Goal: Task Accomplishment & Management: Use online tool/utility

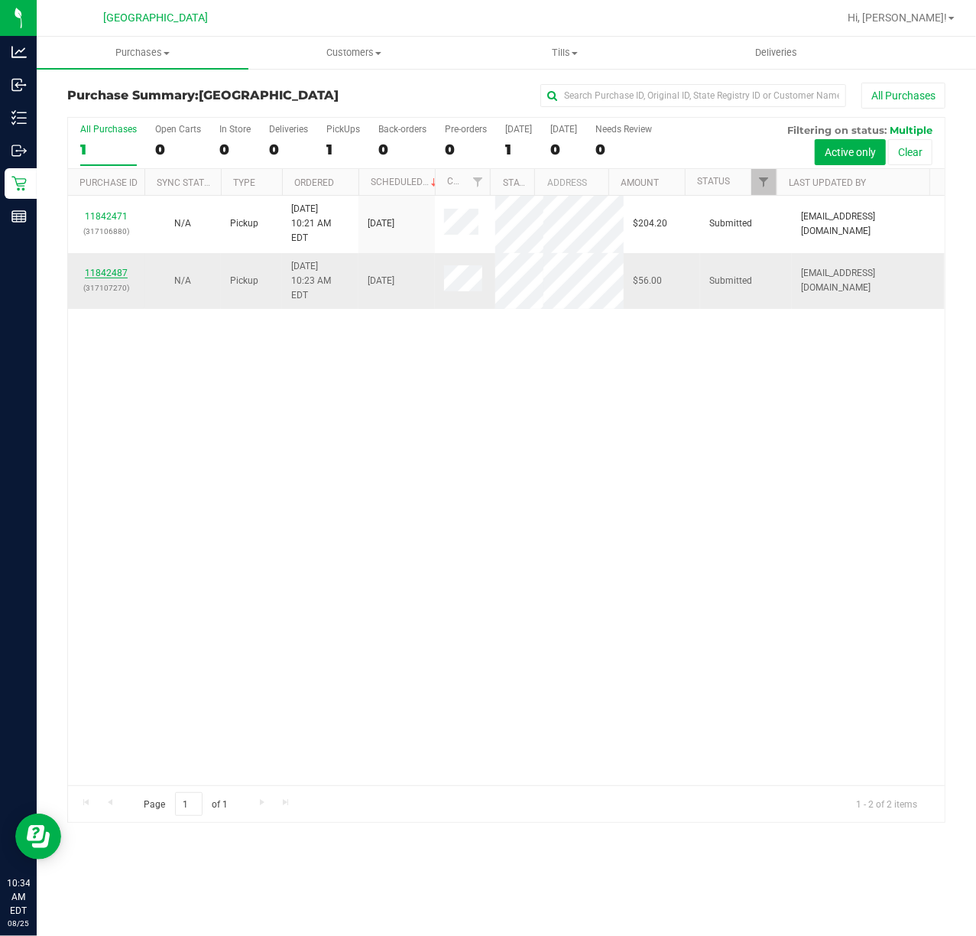
click at [113, 268] on link "11842487" at bounding box center [106, 273] width 43 height 11
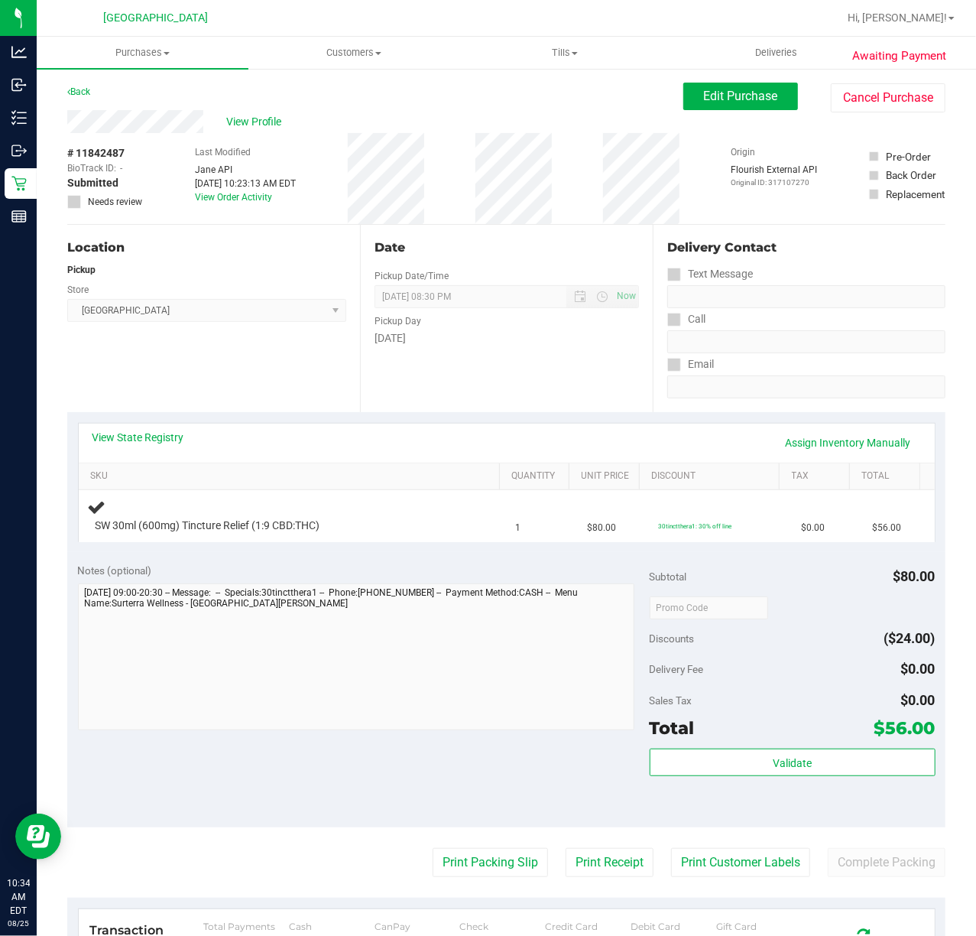
click at [481, 372] on div "Date Pickup Date/Time 08/25/2025 Now 08/25/2025 08:30 PM Now Pickup Day Monday" at bounding box center [506, 318] width 293 height 187
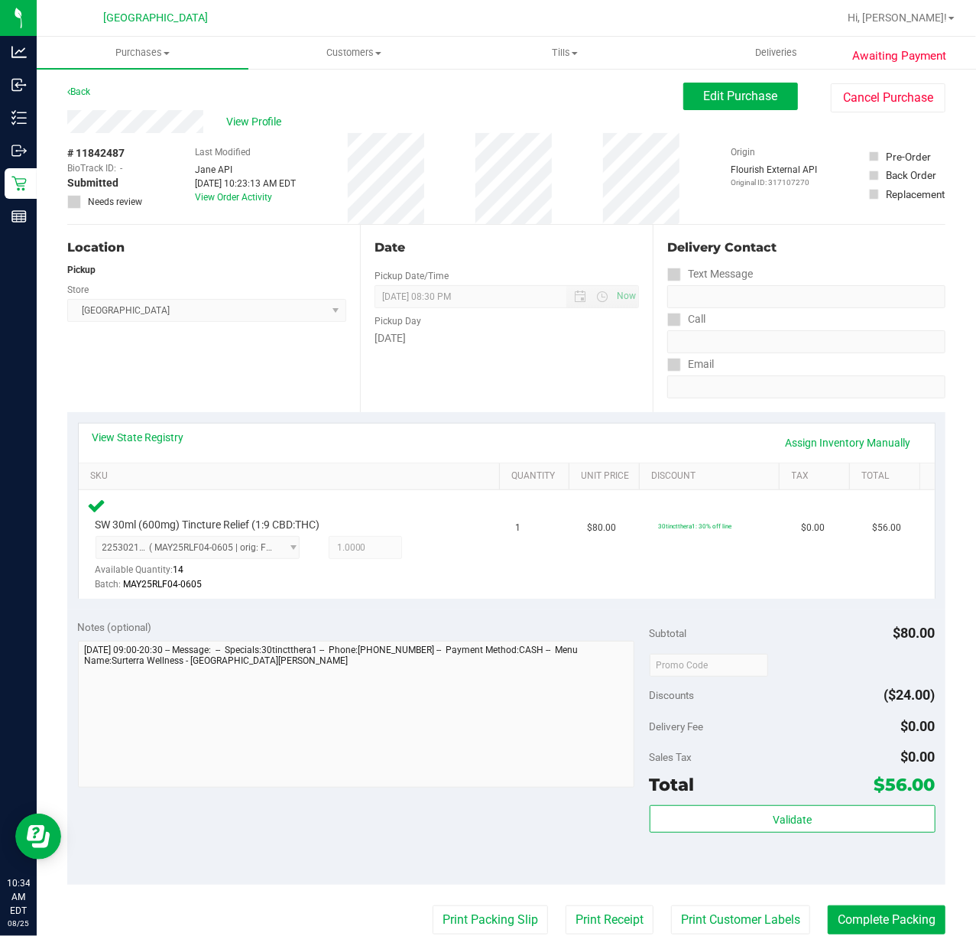
scroll to position [347, 0]
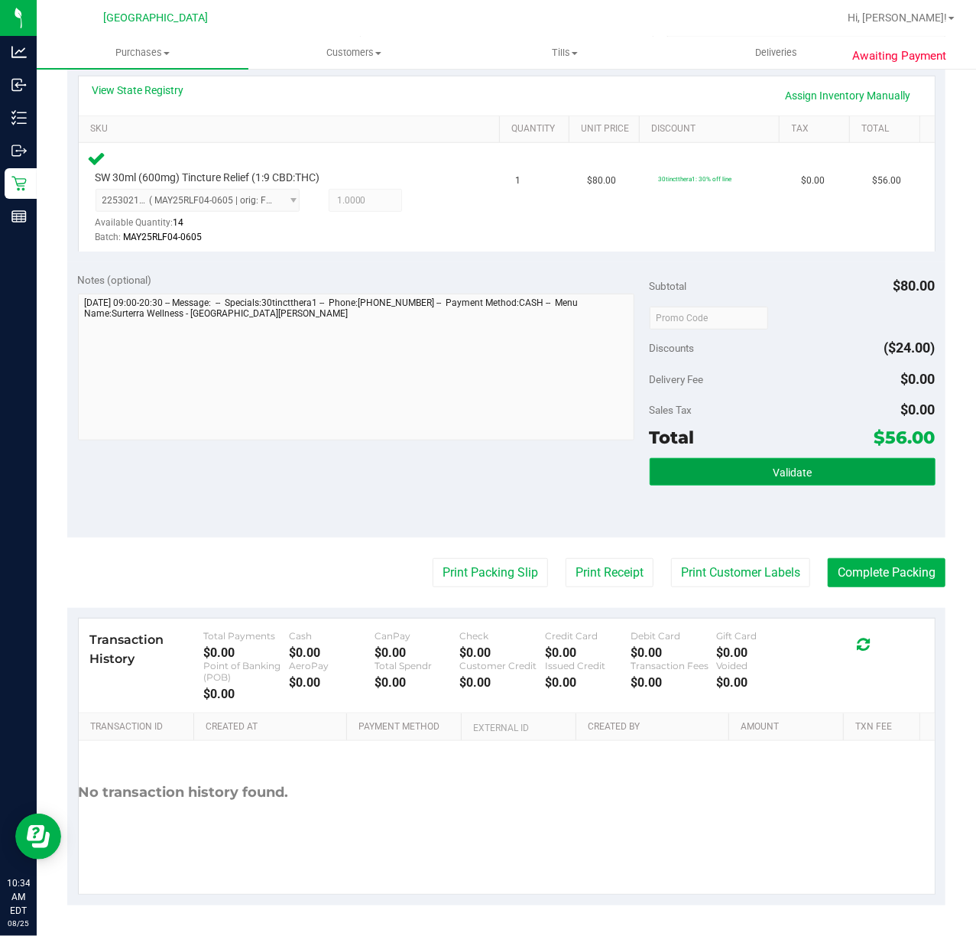
click at [771, 481] on button "Validate" at bounding box center [793, 472] width 286 height 28
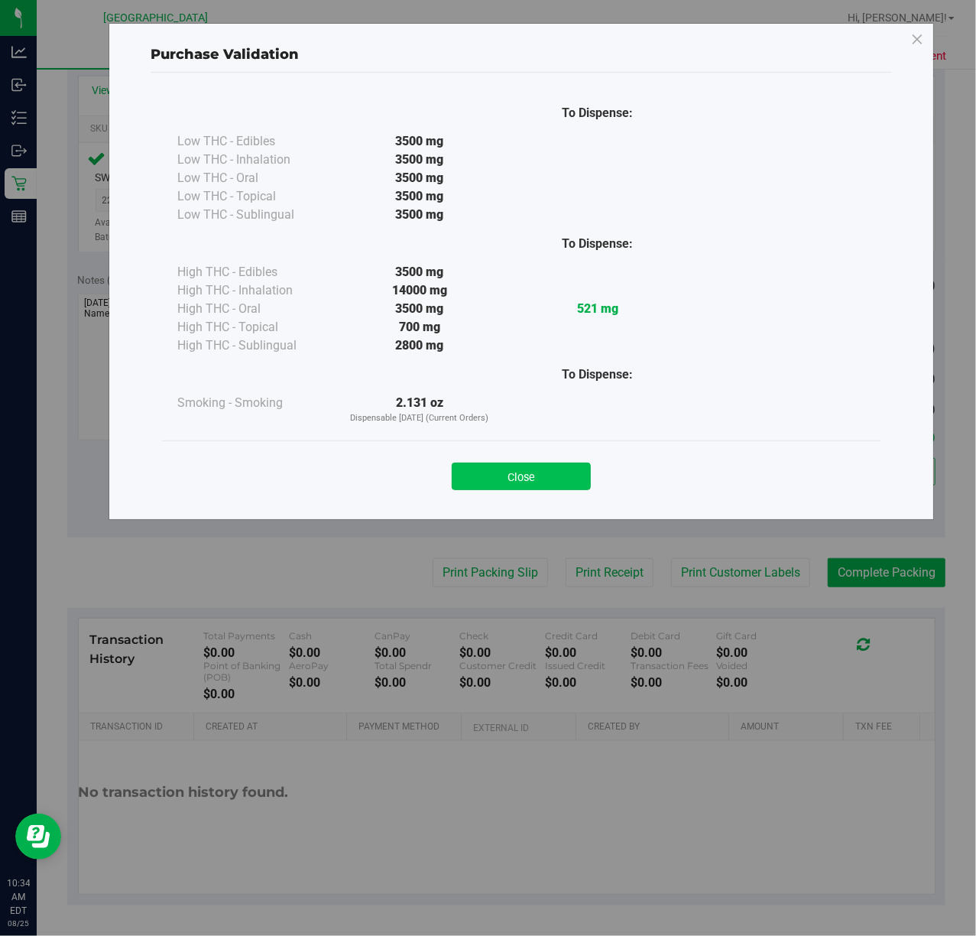
click at [500, 468] on button "Close" at bounding box center [521, 477] width 139 height 28
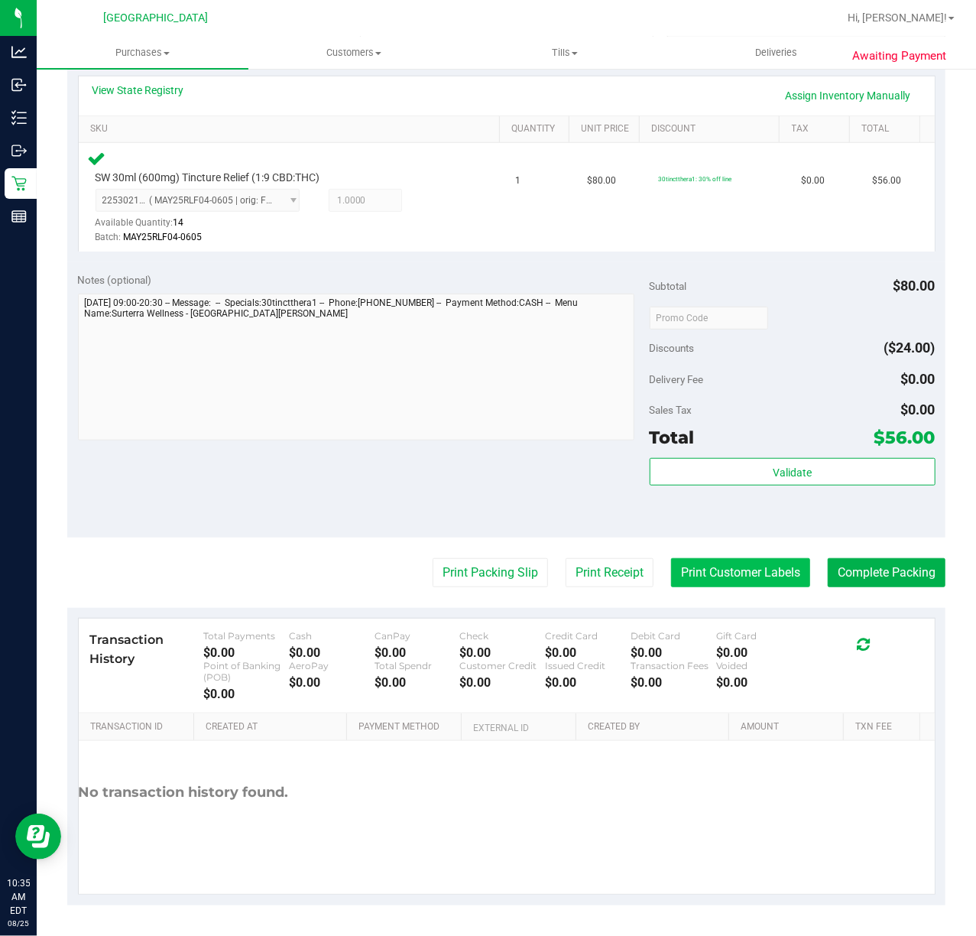
drag, startPoint x: 713, startPoint y: 554, endPoint x: 716, endPoint y: 567, distance: 13.2
click at [713, 564] on purchase-details "Back Edit Purchase Cancel Purchase View Profile # 11842487 BioTrack ID: - Submi…" at bounding box center [506, 320] width 878 height 1170
click at [716, 567] on button "Print Customer Labels" at bounding box center [740, 572] width 139 height 29
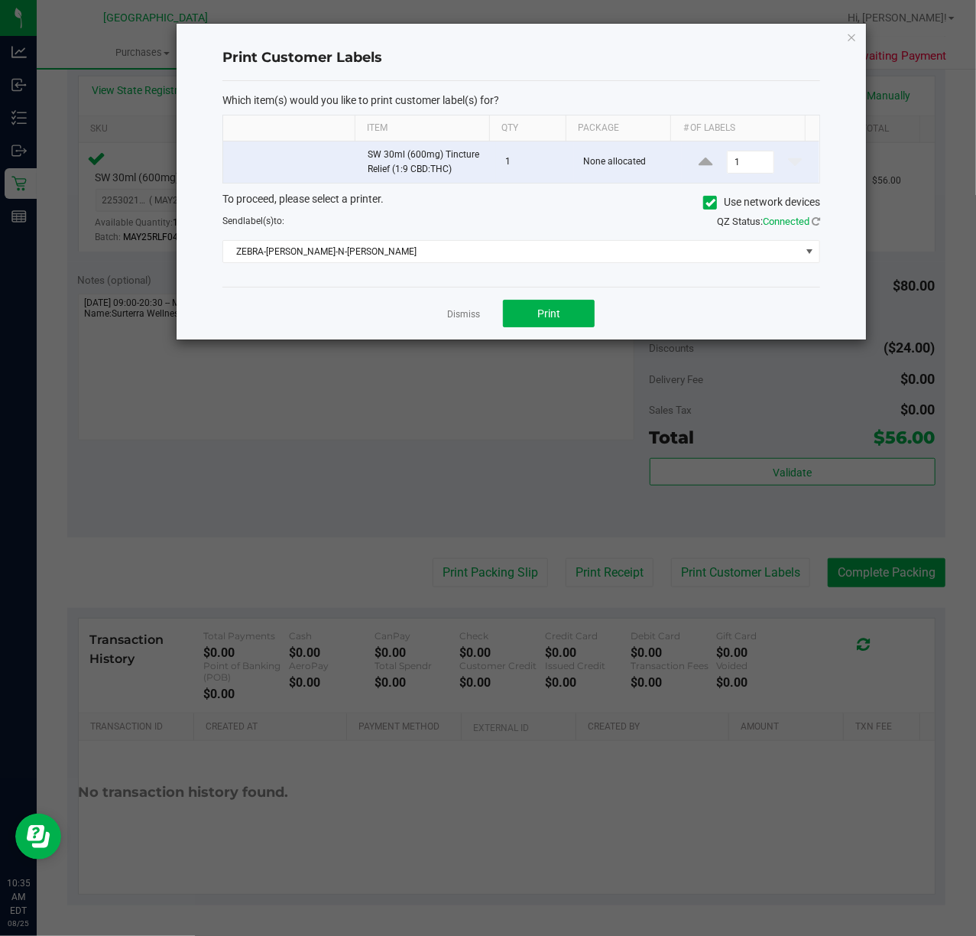
click at [527, 333] on div "Dismiss Print" at bounding box center [521, 313] width 598 height 53
click at [529, 324] on button "Print" at bounding box center [549, 314] width 92 height 28
click at [465, 316] on link "Dismiss" at bounding box center [463, 314] width 33 height 13
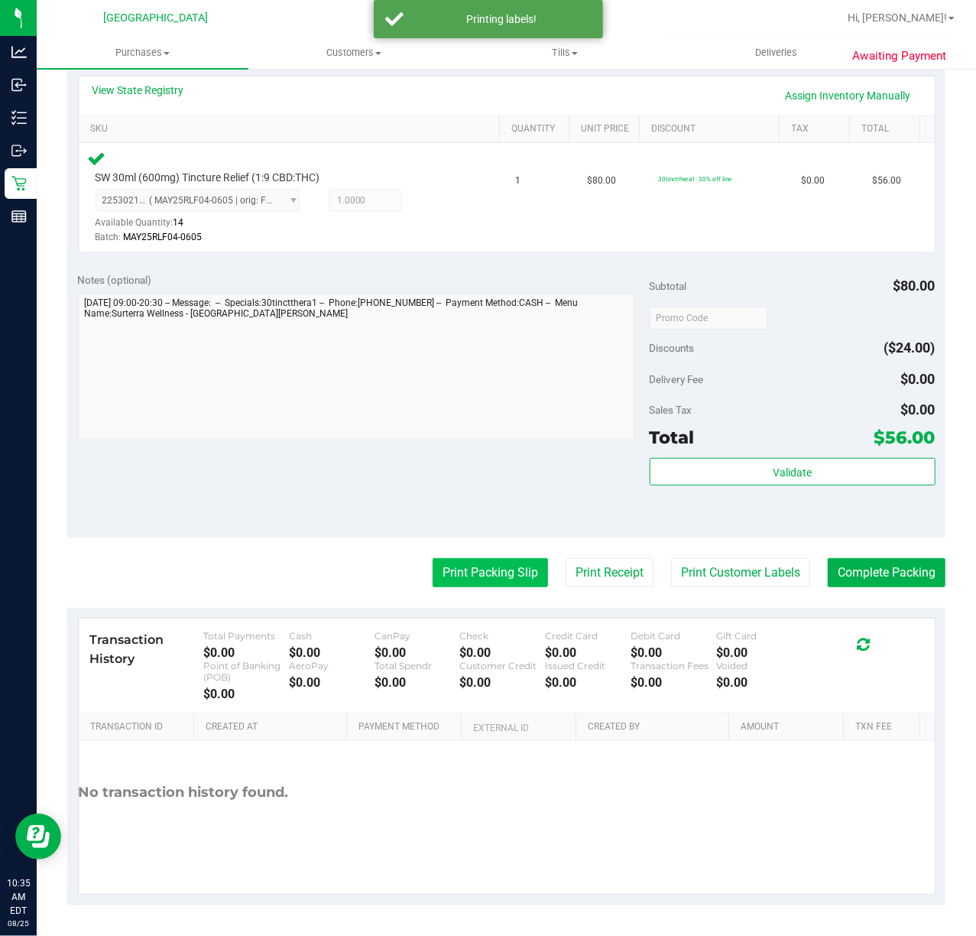
click at [484, 576] on button "Print Packing Slip" at bounding box center [490, 572] width 115 height 29
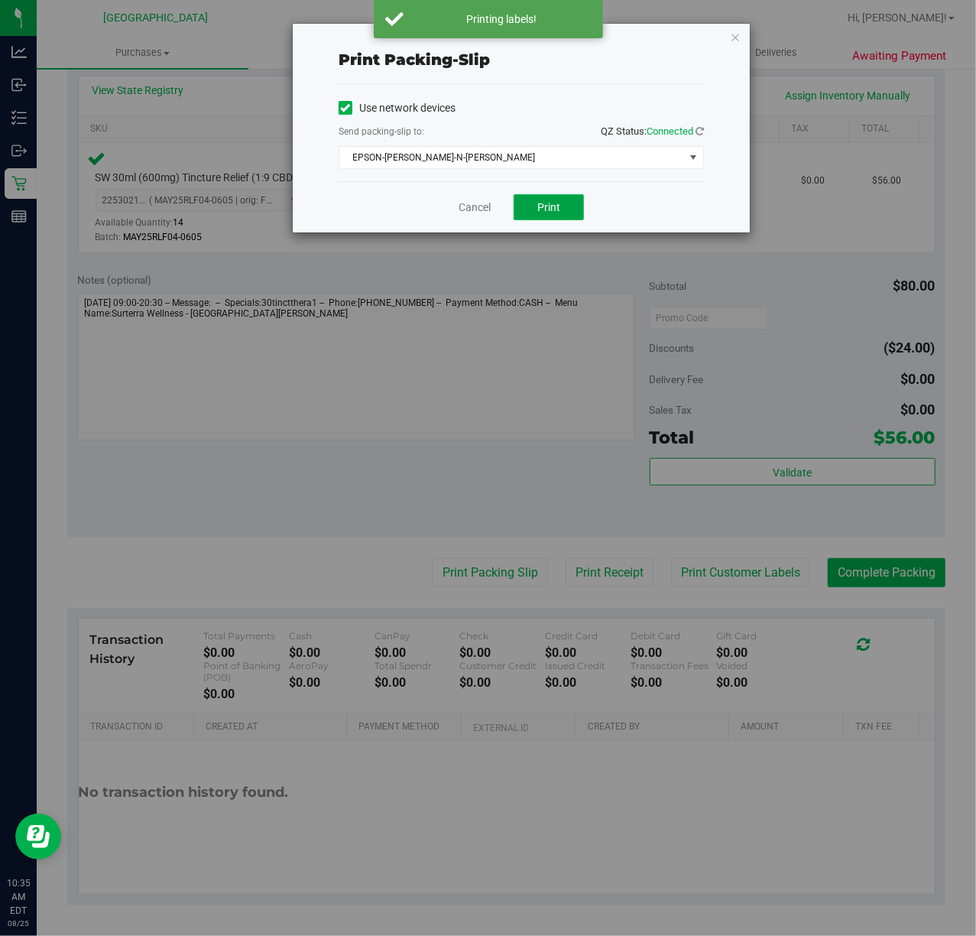
drag, startPoint x: 549, startPoint y: 202, endPoint x: 551, endPoint y: 212, distance: 10.2
click at [551, 212] on button "Print" at bounding box center [549, 207] width 70 height 26
click at [658, 225] on div "Cancel Print" at bounding box center [521, 206] width 365 height 51
click at [475, 205] on link "Cancel" at bounding box center [475, 208] width 32 height 16
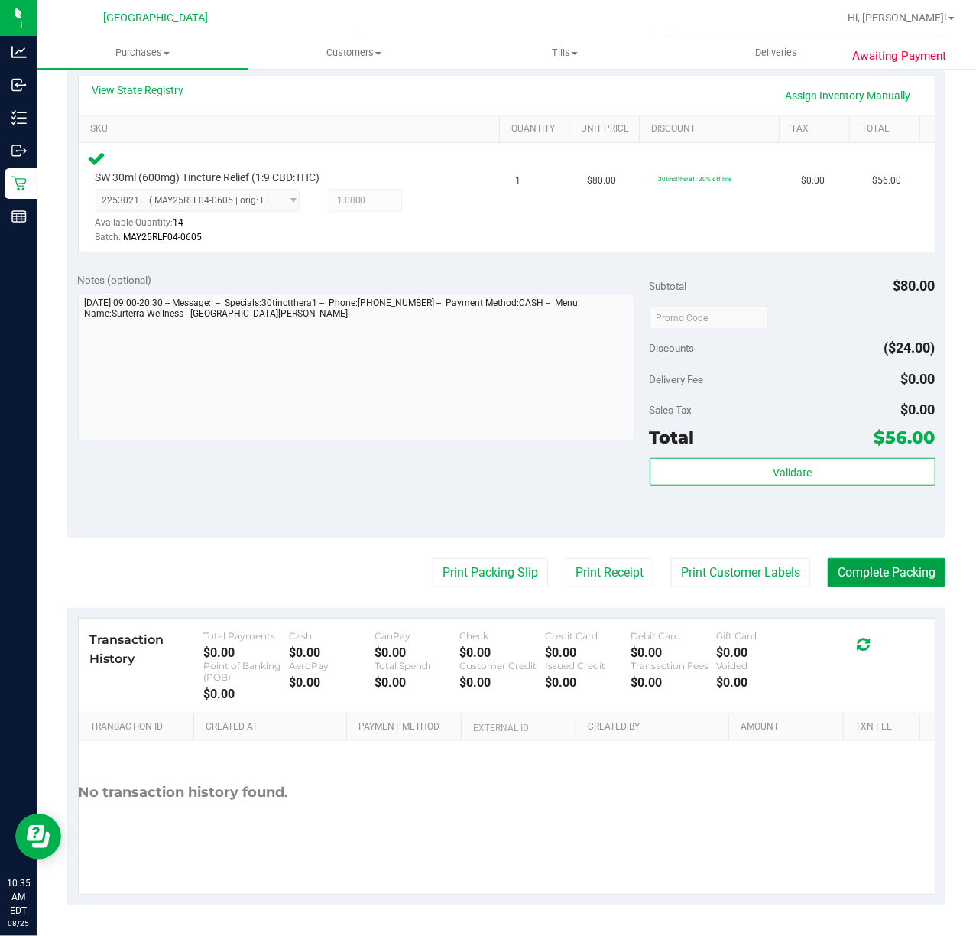
click at [828, 572] on button "Complete Packing" at bounding box center [887, 572] width 118 height 29
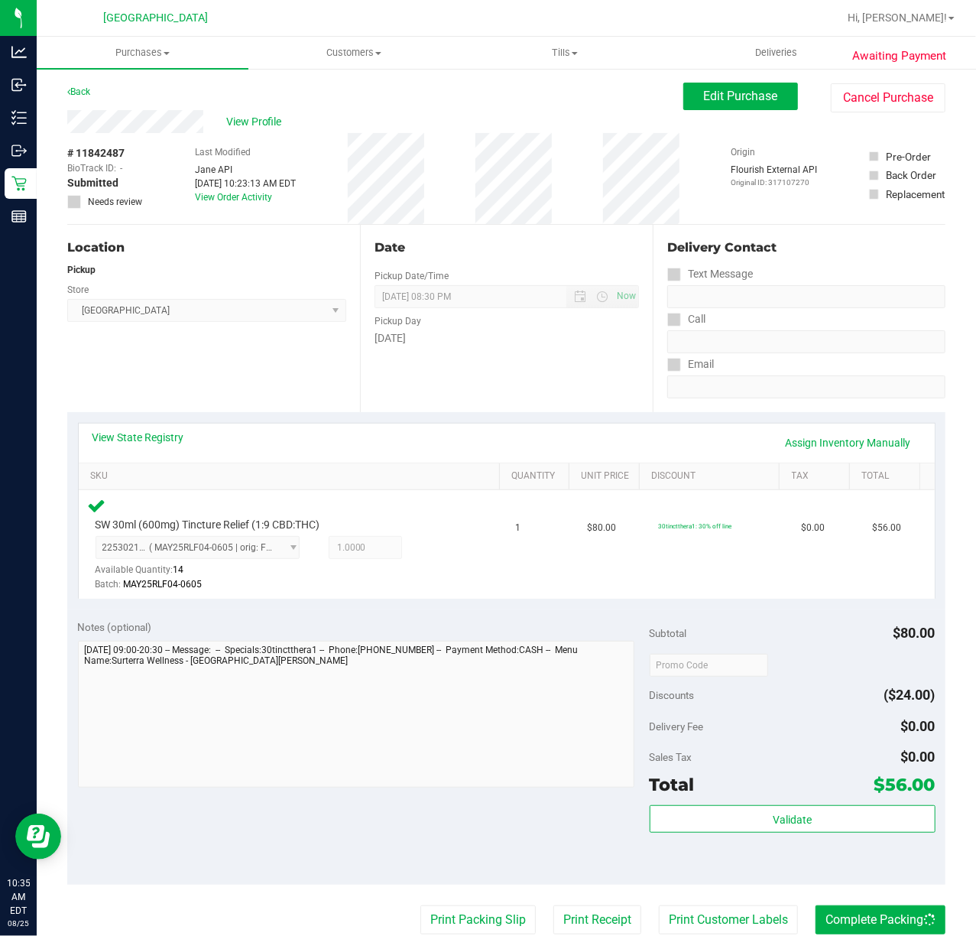
click at [563, 393] on div "Date Pickup Date/Time 08/25/2025 Now 08/25/2025 08:30 PM Now Pickup Day Monday" at bounding box center [506, 318] width 293 height 187
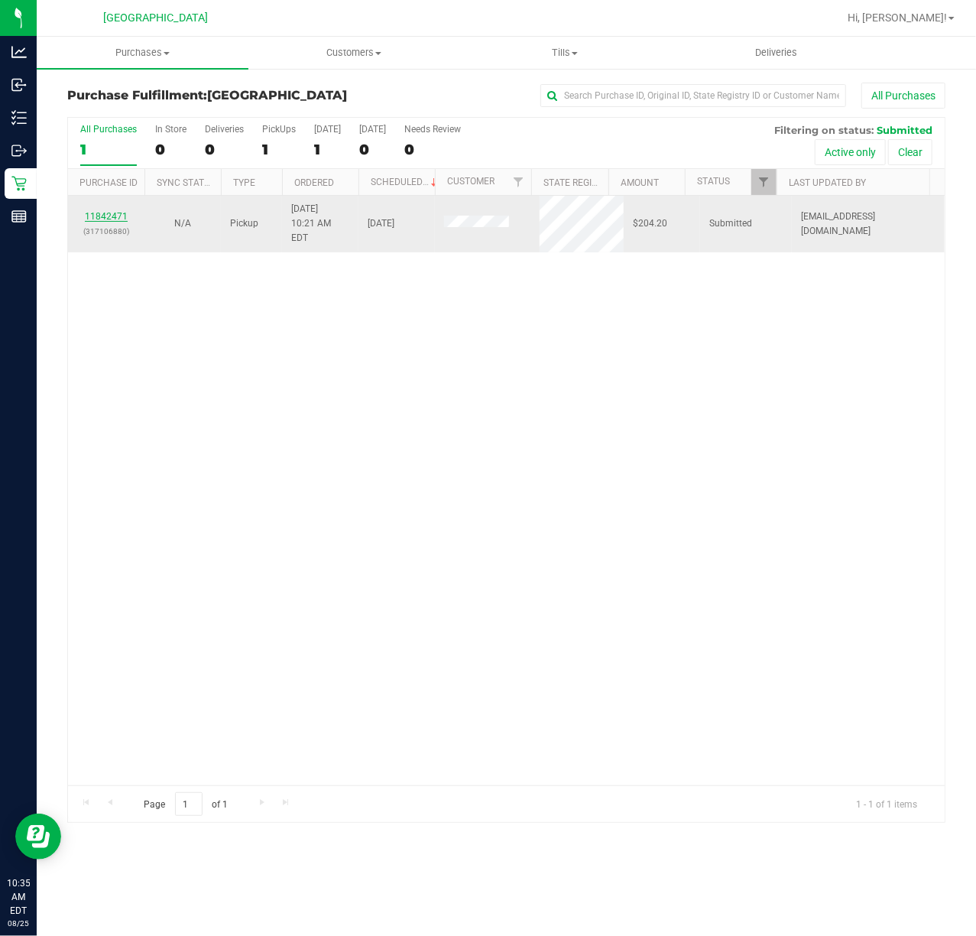
click at [112, 211] on link "11842471" at bounding box center [106, 216] width 43 height 11
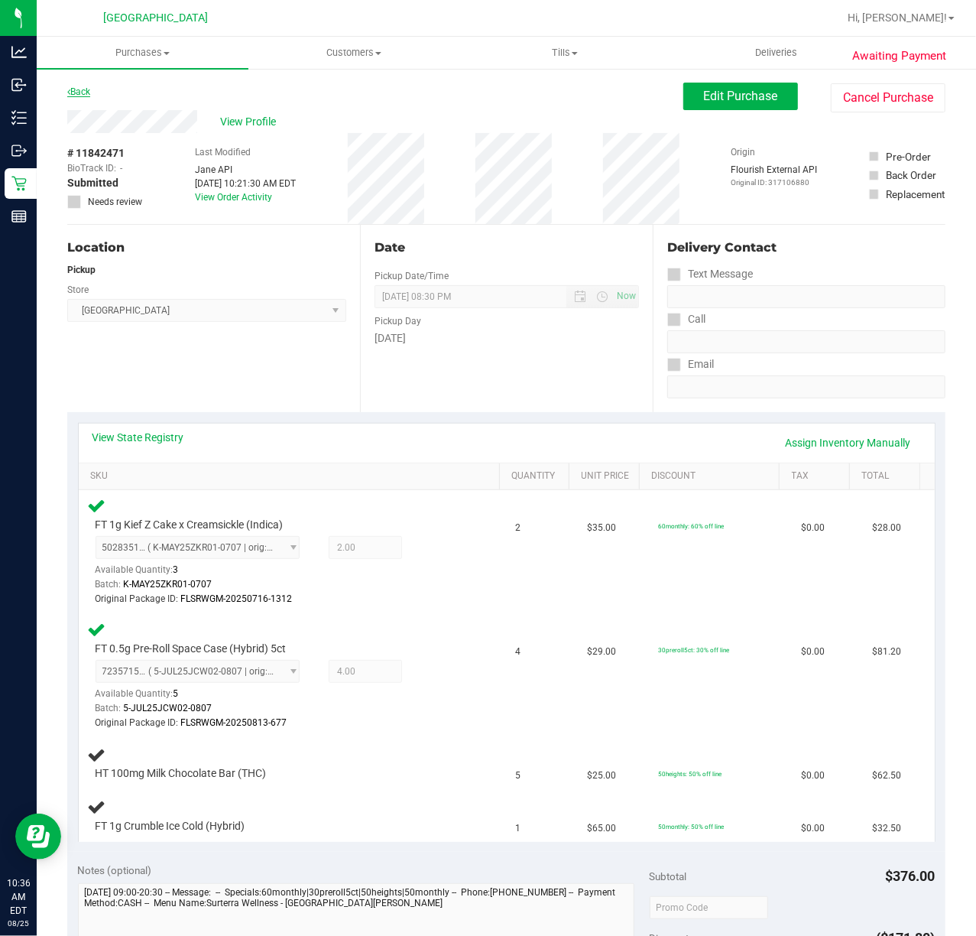
click at [69, 90] on icon at bounding box center [68, 91] width 3 height 9
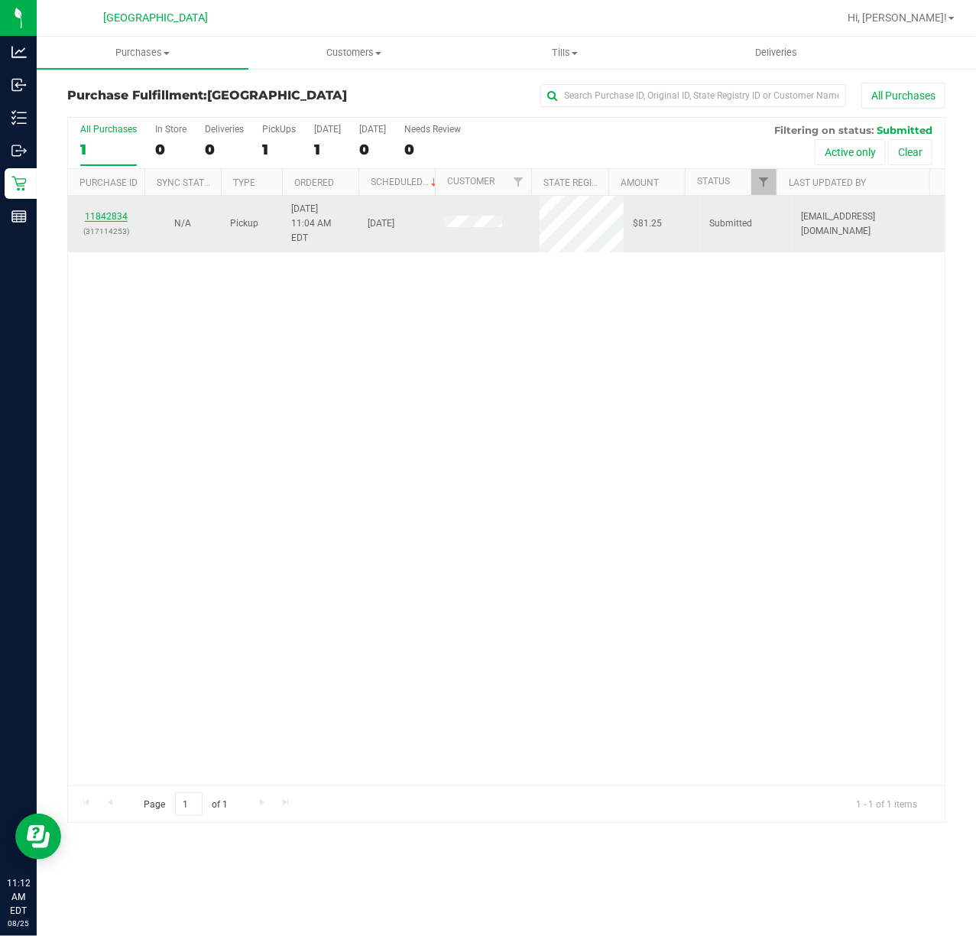
click at [101, 211] on link "11842834" at bounding box center [106, 216] width 43 height 11
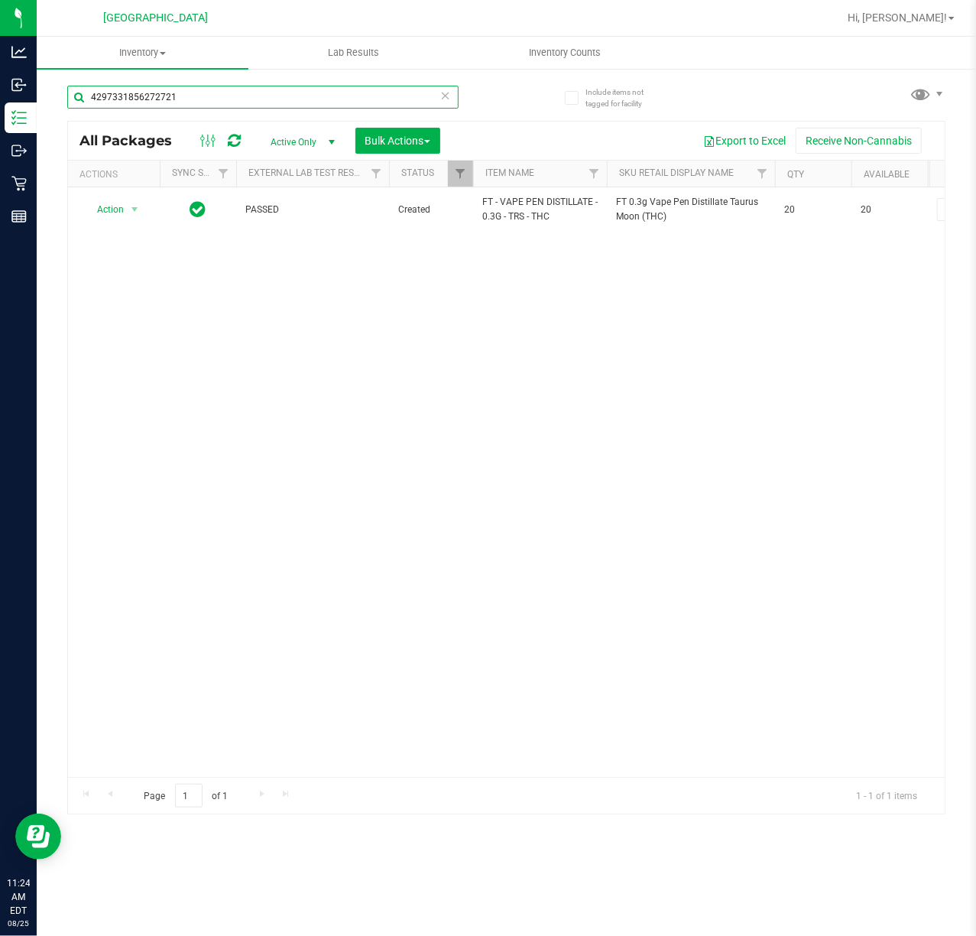
drag, startPoint x: 197, startPoint y: 102, endPoint x: -136, endPoint y: 121, distance: 333.8
click at [0, 121] on html "Analytics Inbound Inventory Outbound Retail Reports 11:24 AM EDT 08/25/2025 08/…" at bounding box center [488, 468] width 976 height 936
type input "hash coin"
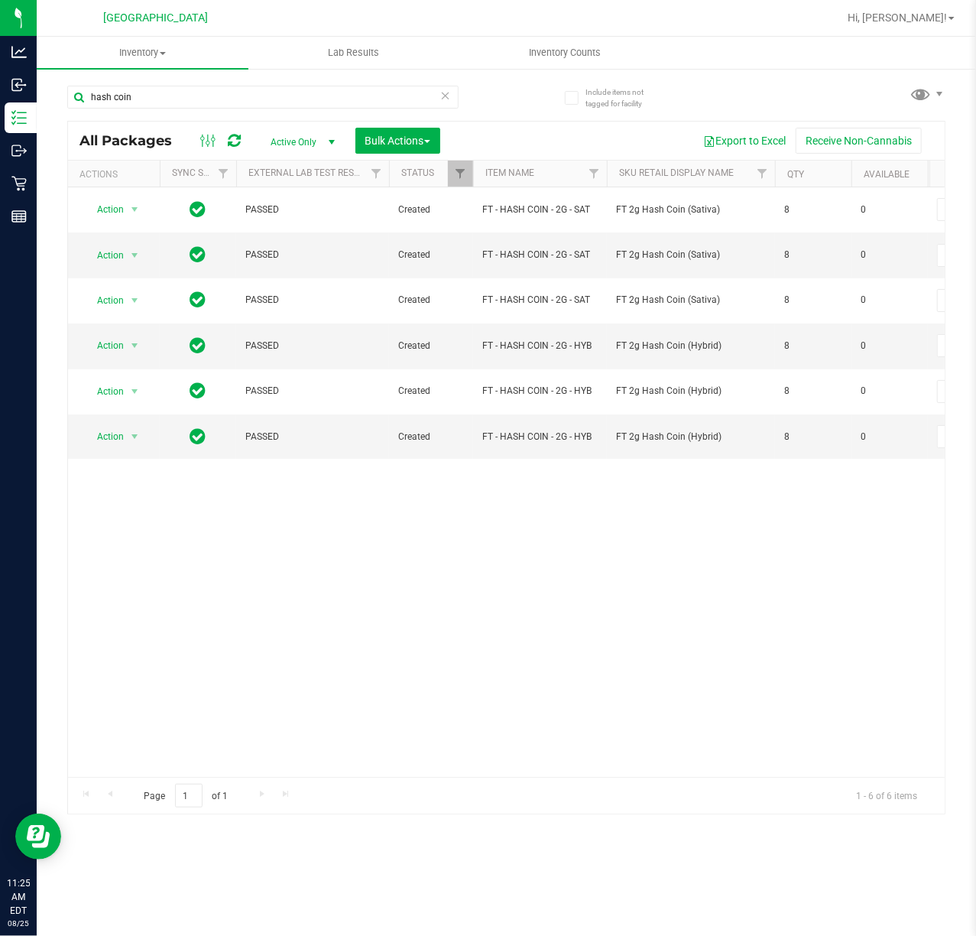
click at [638, 485] on div "Action Action Edit attributes Global inventory Locate package Package audit log…" at bounding box center [506, 481] width 877 height 589
click at [645, 524] on div "Action Action Edit attributes Global inventory Locate package Package audit log…" at bounding box center [506, 481] width 877 height 589
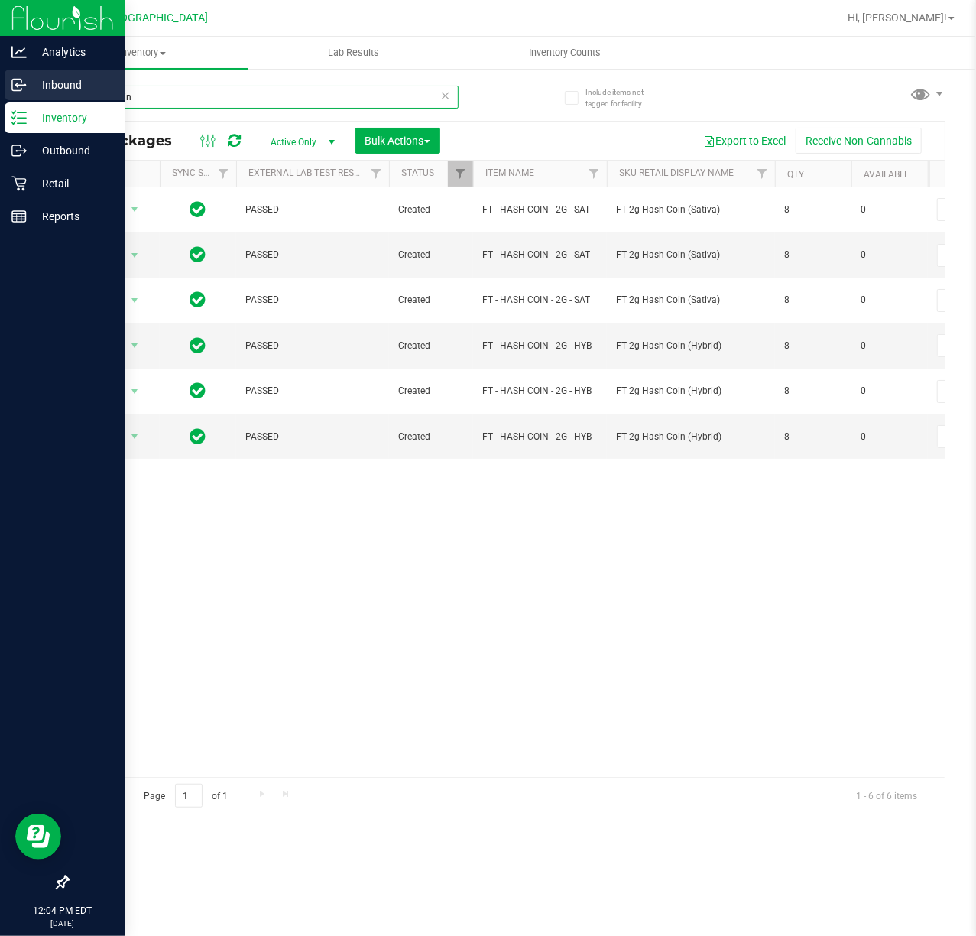
drag, startPoint x: 157, startPoint y: 99, endPoint x: 4, endPoint y: 98, distance: 152.9
click at [37, 98] on div "Include items not tagged for facility hash coin All Packages Active Only Active…" at bounding box center [507, 300] width 940 height 466
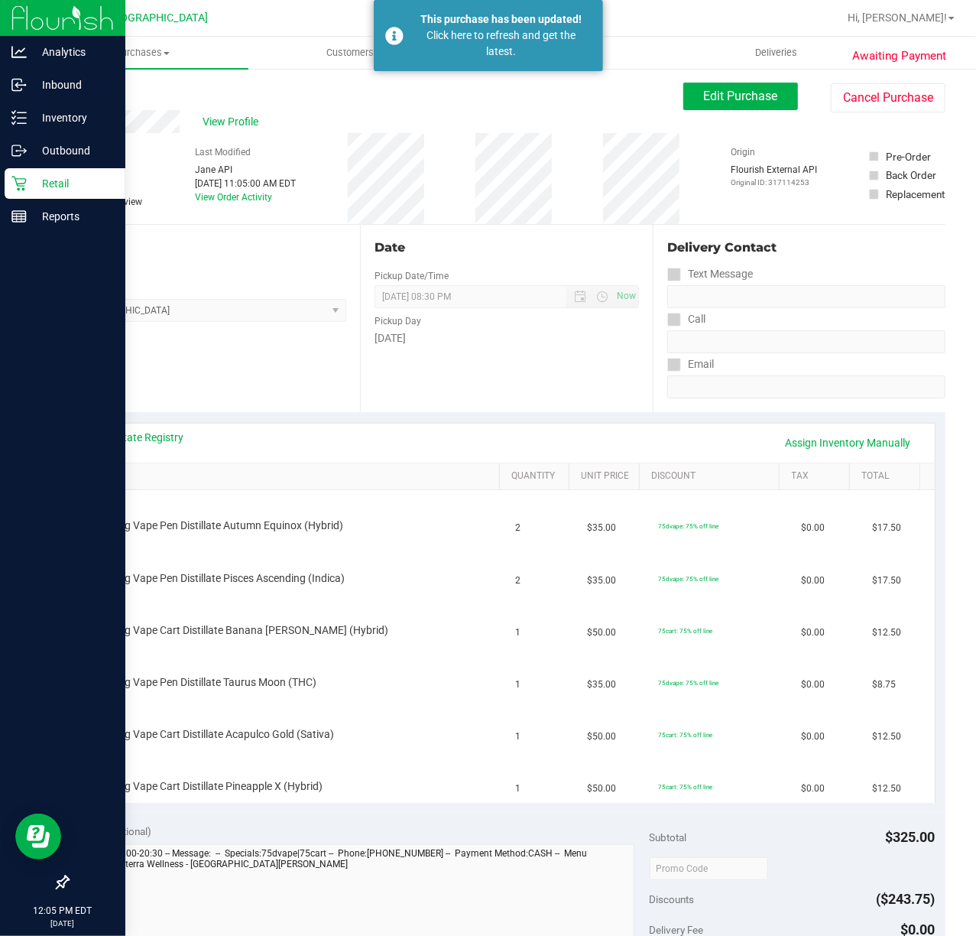
click at [15, 176] on icon at bounding box center [18, 183] width 15 height 15
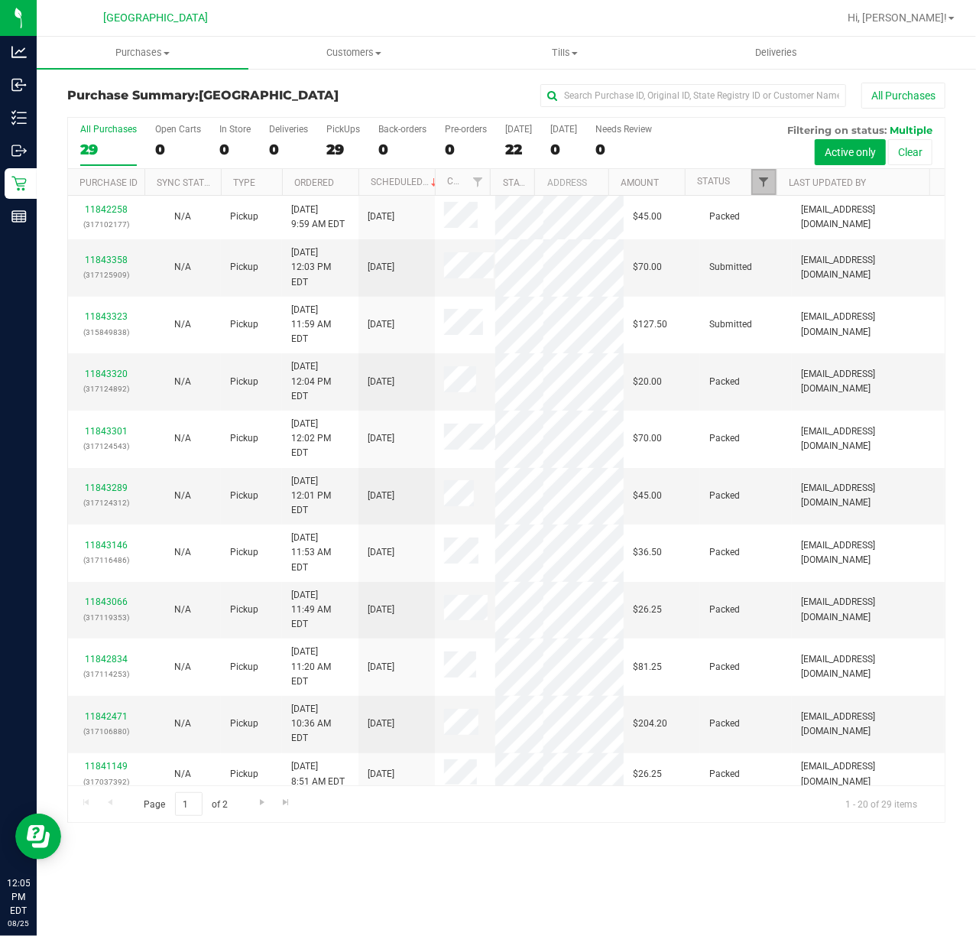
click at [760, 187] on span "Filter" at bounding box center [764, 182] width 12 height 12
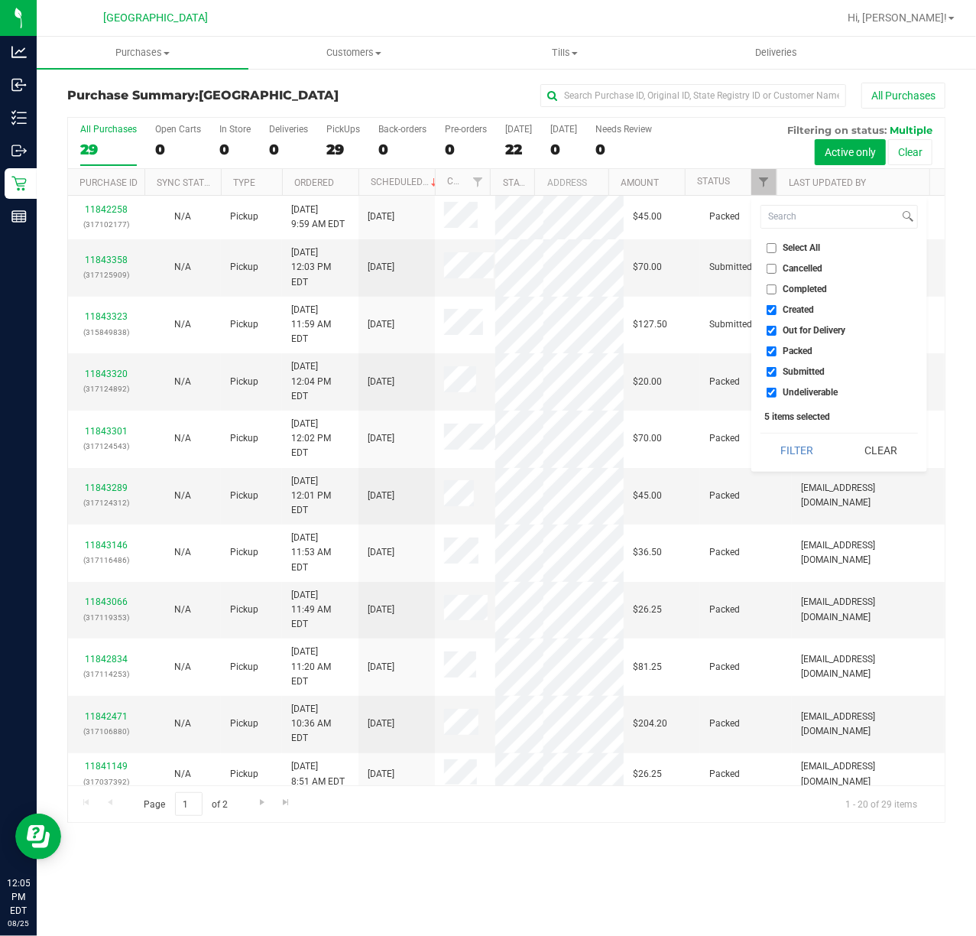
click at [808, 355] on span "Packed" at bounding box center [799, 350] width 30 height 9
click at [777, 355] on input "Packed" at bounding box center [772, 351] width 10 height 10
checkbox input "false"
click at [802, 450] on button "Filter" at bounding box center [797, 450] width 73 height 34
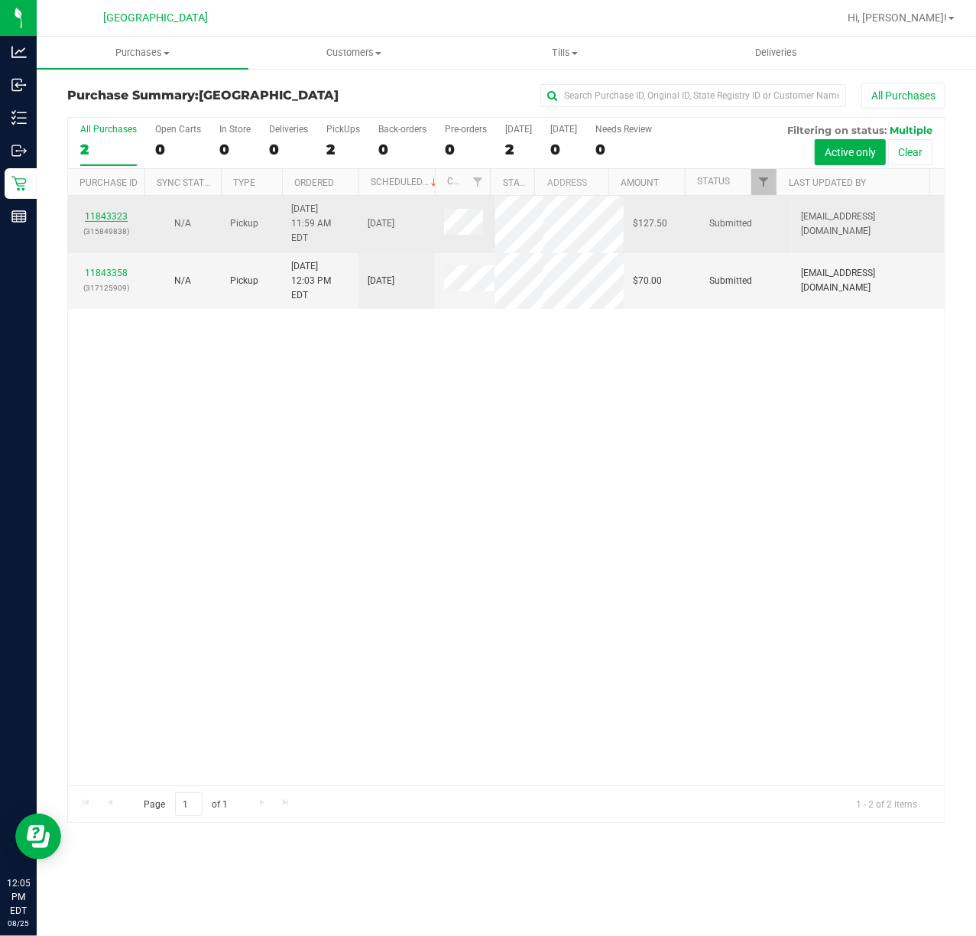
click at [113, 214] on link "11843323" at bounding box center [106, 216] width 43 height 11
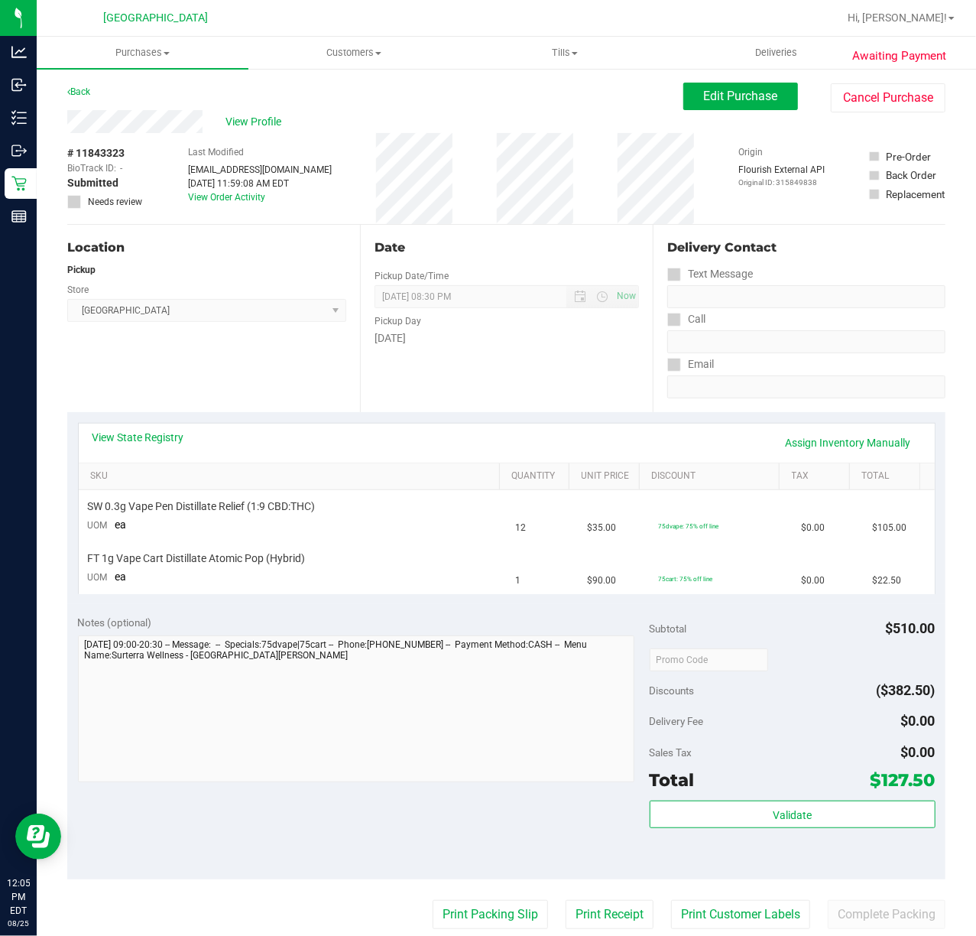
click at [587, 388] on div "Date Pickup Date/Time [DATE] Now [DATE] 08:30 PM Now Pickup Day [DATE]" at bounding box center [506, 318] width 293 height 187
click at [87, 89] on link "Back" at bounding box center [78, 91] width 23 height 11
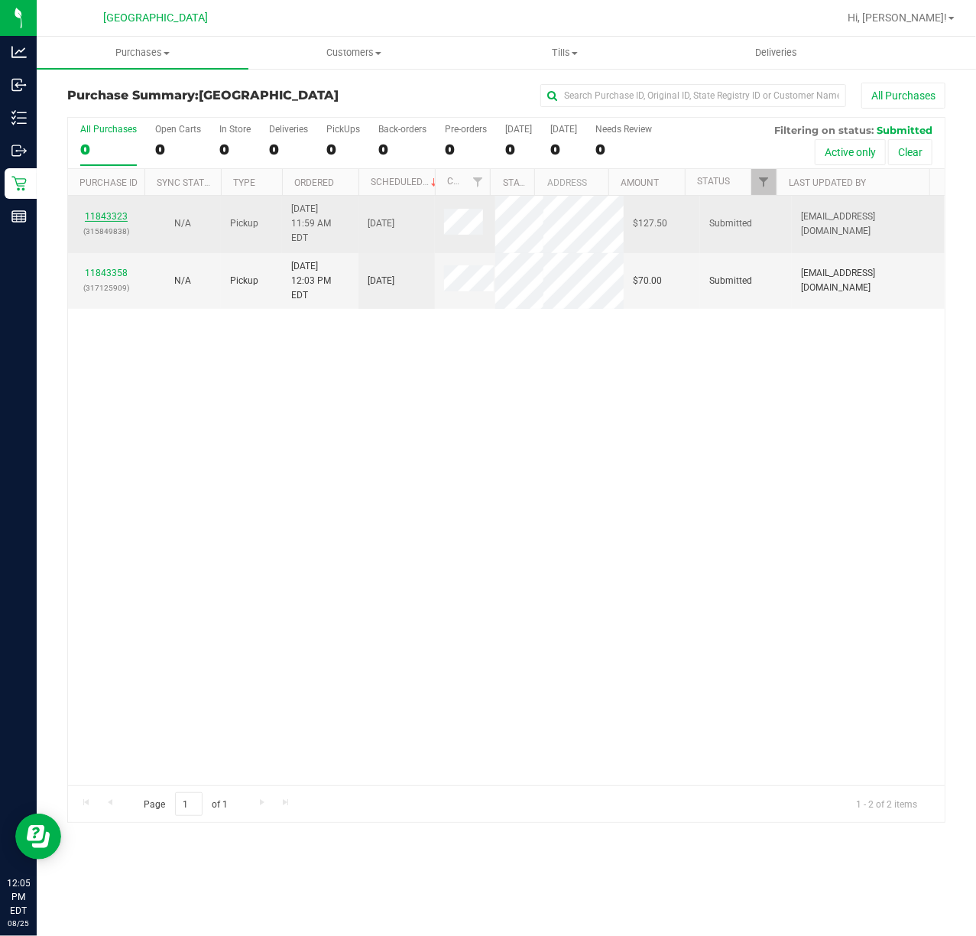
click at [92, 211] on link "11843323" at bounding box center [106, 216] width 43 height 11
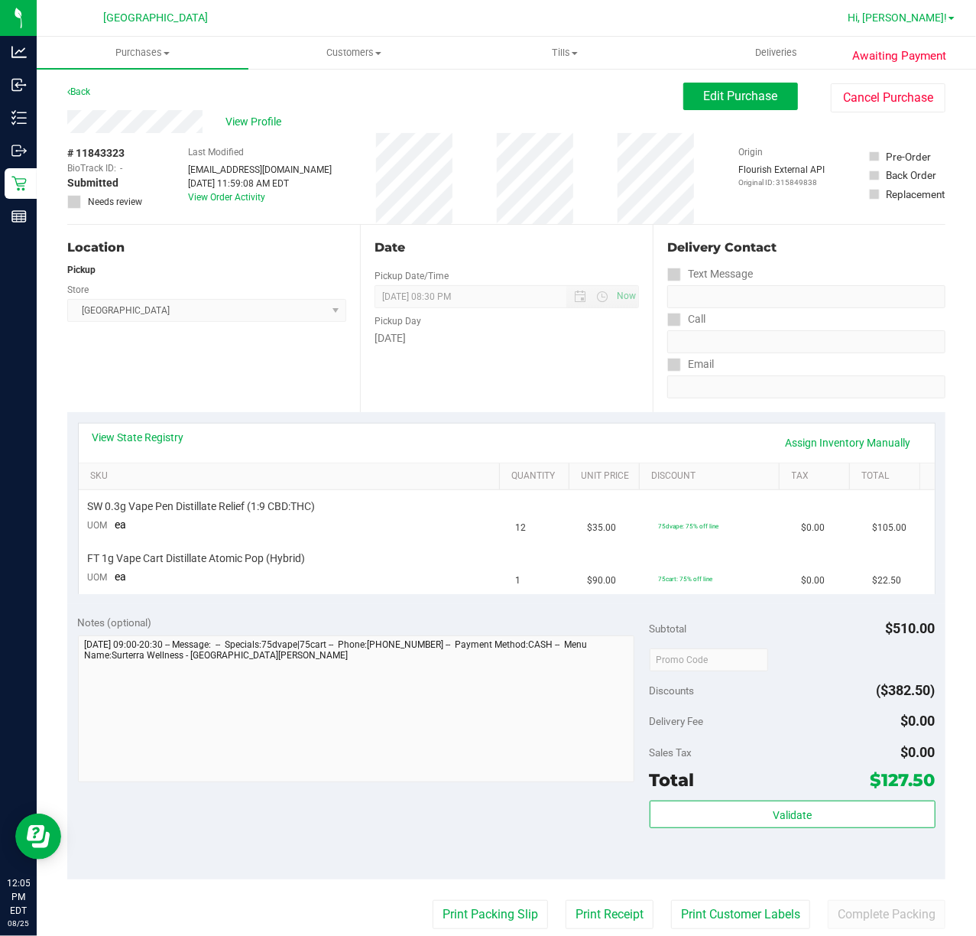
click at [945, 15] on span "Hi, [PERSON_NAME]!" at bounding box center [897, 17] width 99 height 12
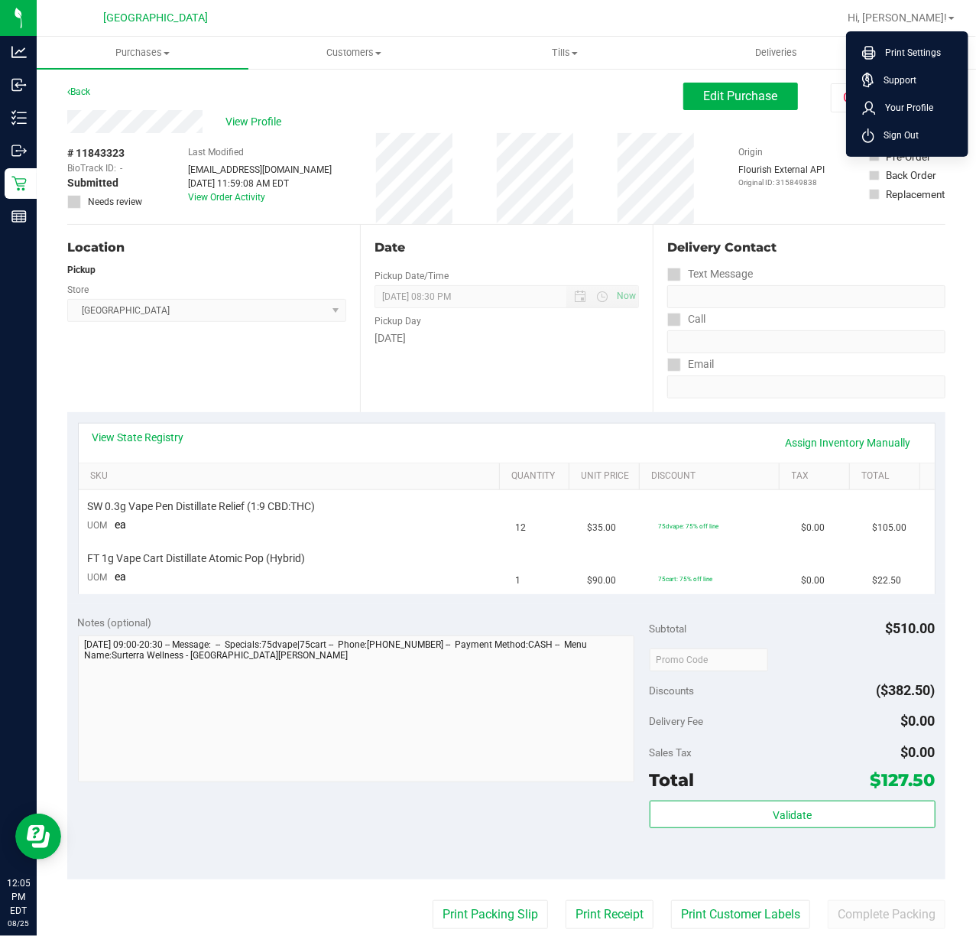
click at [550, 242] on div "Date" at bounding box center [507, 248] width 265 height 18
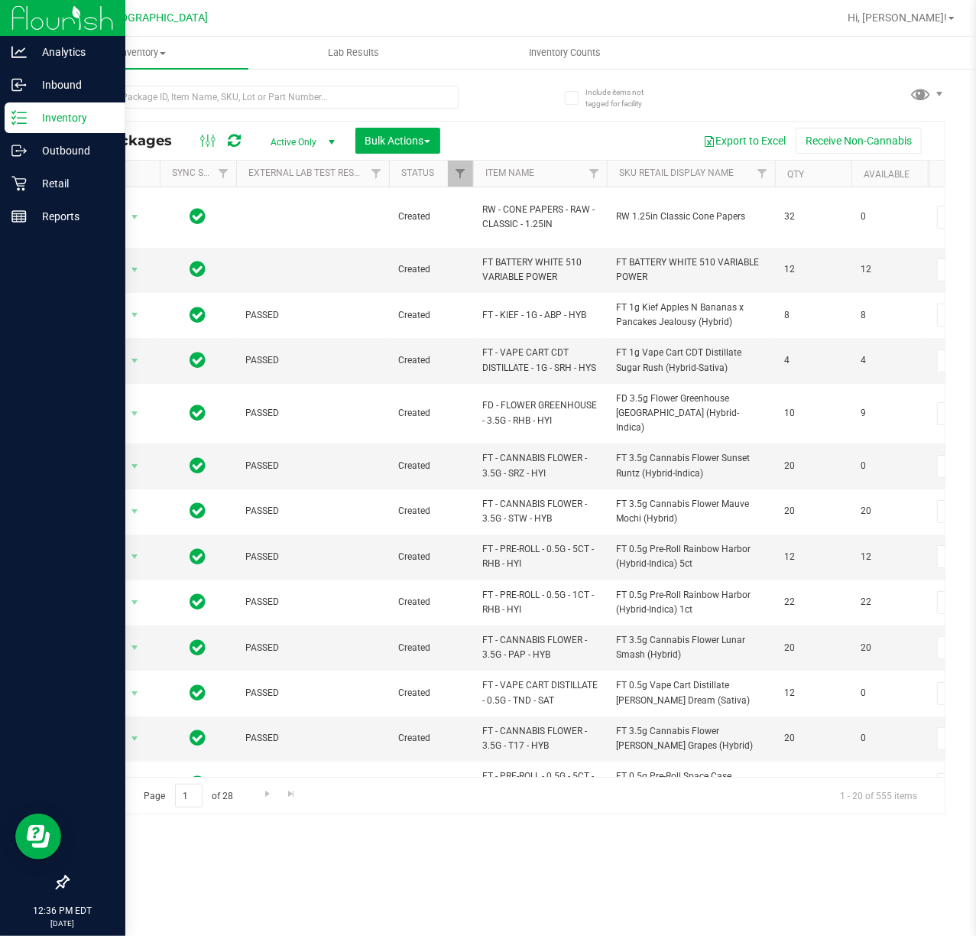
click at [40, 121] on p "Inventory" at bounding box center [73, 118] width 92 height 18
click at [53, 173] on div "Retail" at bounding box center [65, 183] width 121 height 31
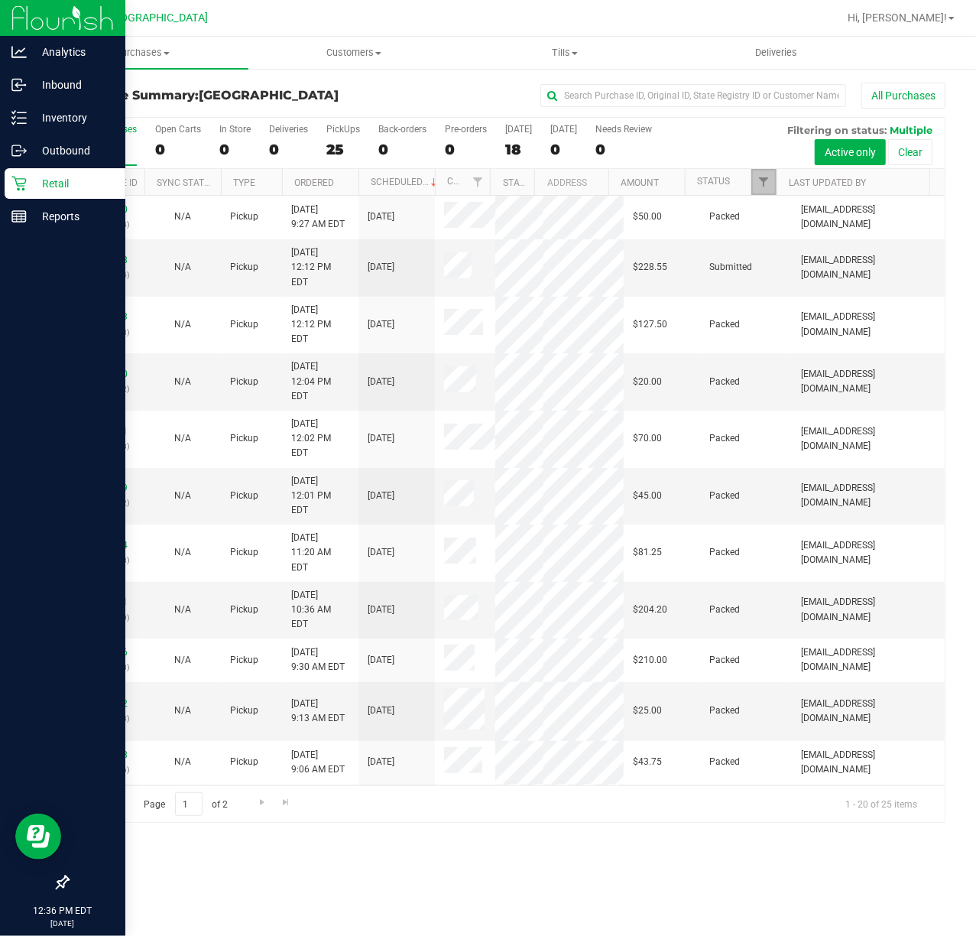
click at [771, 184] on link "Filter" at bounding box center [763, 182] width 25 height 26
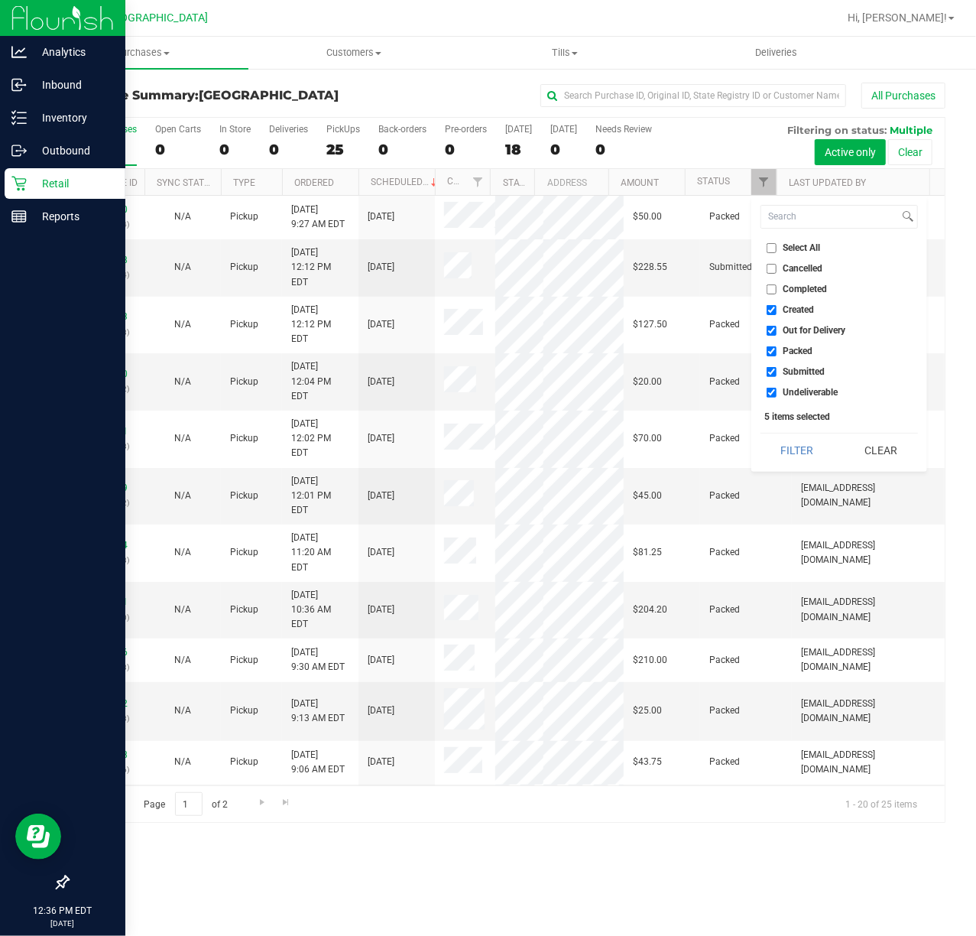
click at [790, 349] on span "Packed" at bounding box center [799, 350] width 30 height 9
click at [777, 349] on input "Packed" at bounding box center [772, 351] width 10 height 10
checkbox input "false"
click at [787, 463] on button "Filter" at bounding box center [797, 450] width 73 height 34
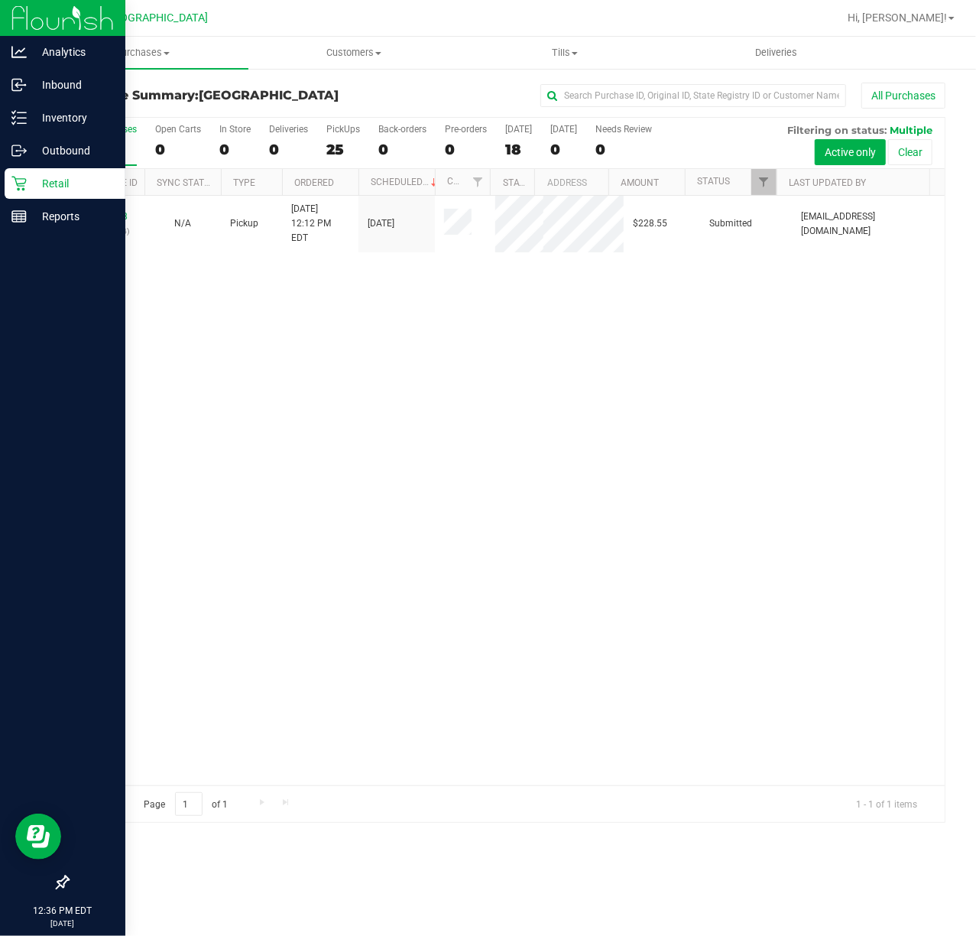
click at [579, 365] on div "11843448 (317126414) N/A Pickup 8/25/2025 12:12 PM EDT 8/25/2025 $228.55 Submit…" at bounding box center [506, 490] width 877 height 589
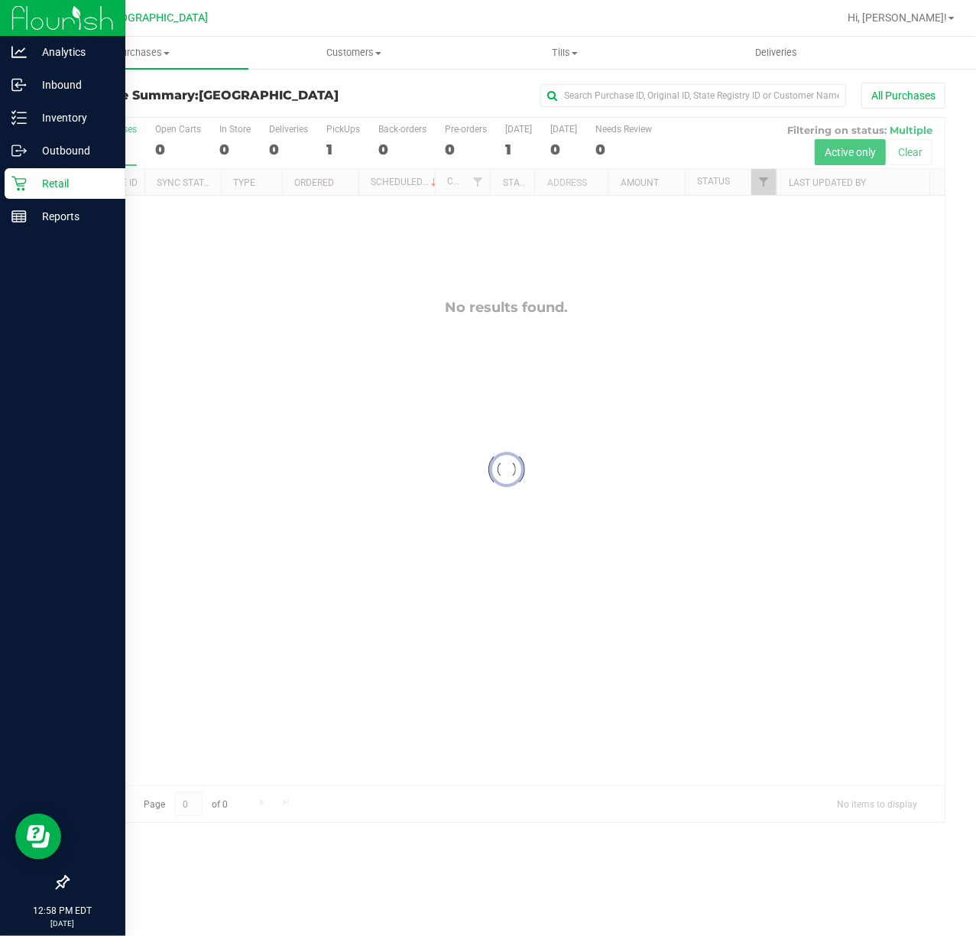
click at [451, 355] on div at bounding box center [506, 470] width 877 height 704
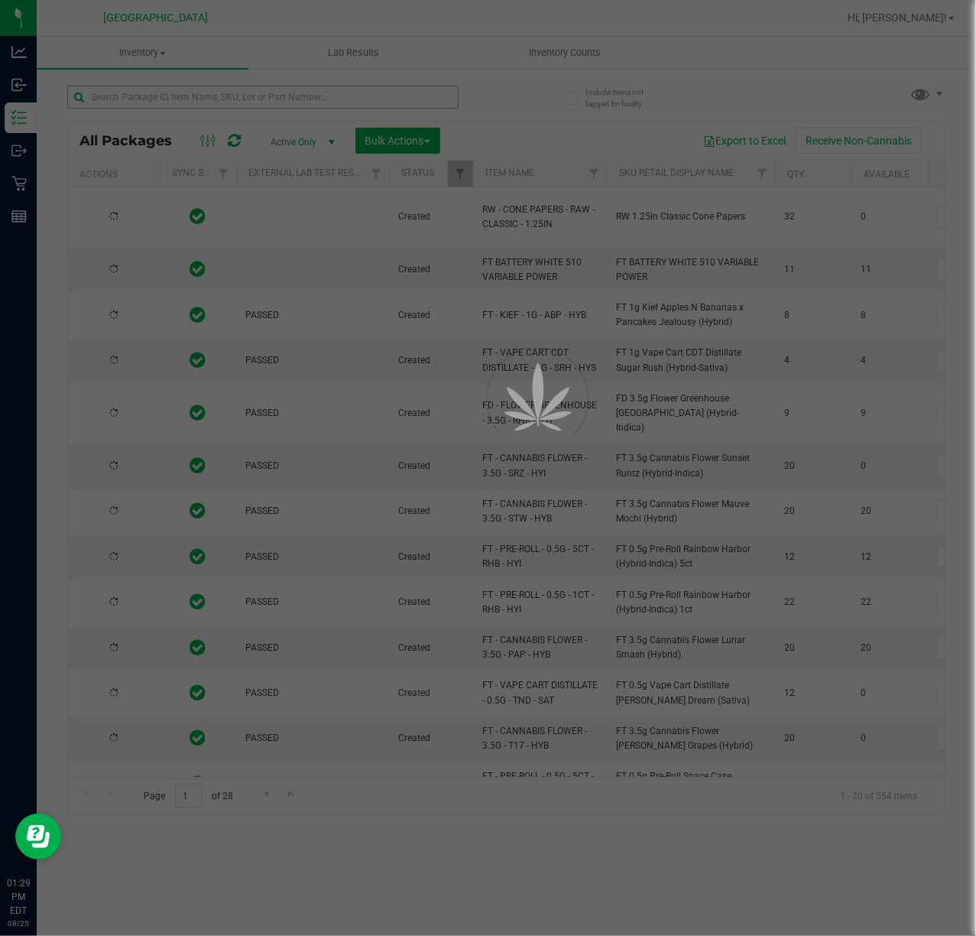
click at [333, 93] on div at bounding box center [488, 468] width 976 height 936
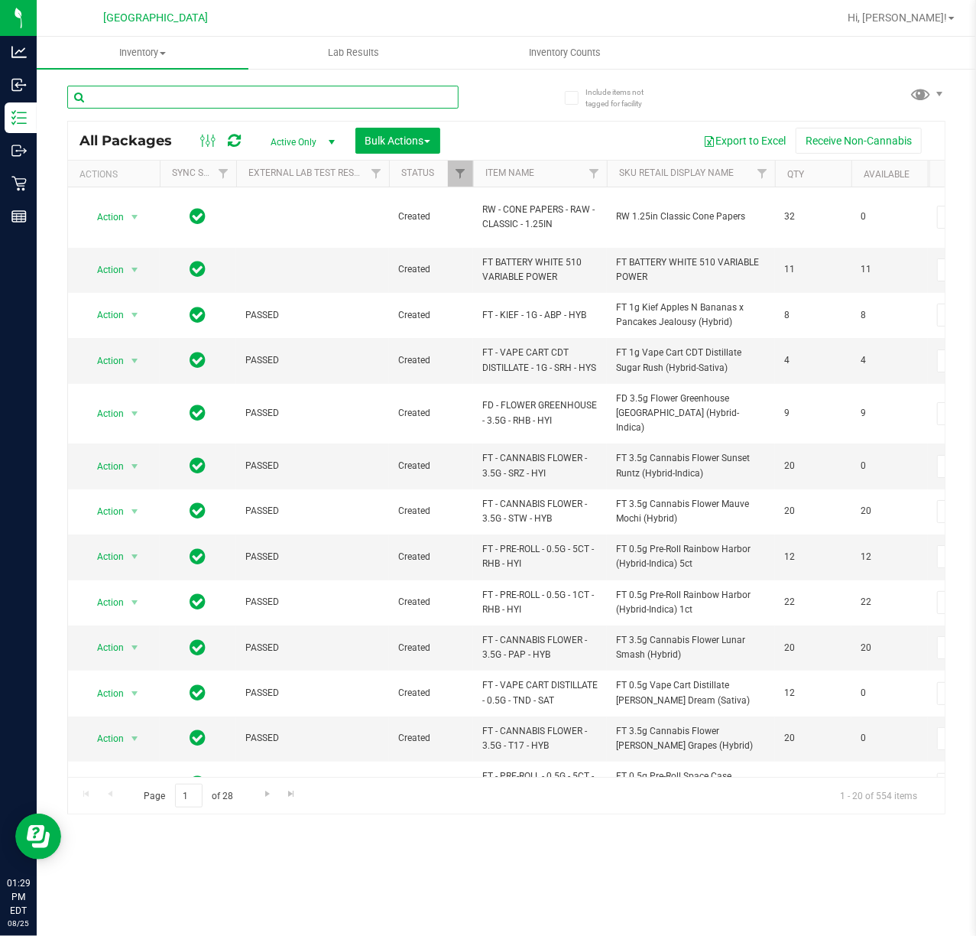
click at [333, 93] on input "text" at bounding box center [262, 97] width 391 height 23
type input "nol"
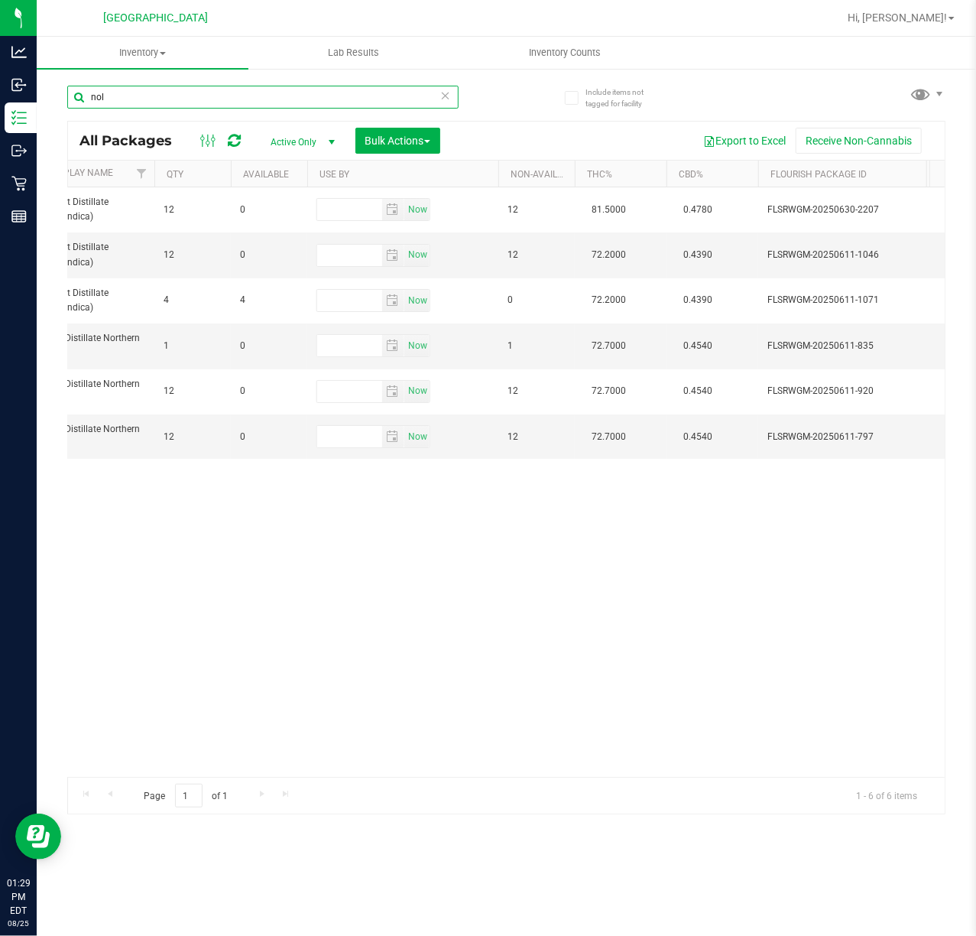
scroll to position [0, 616]
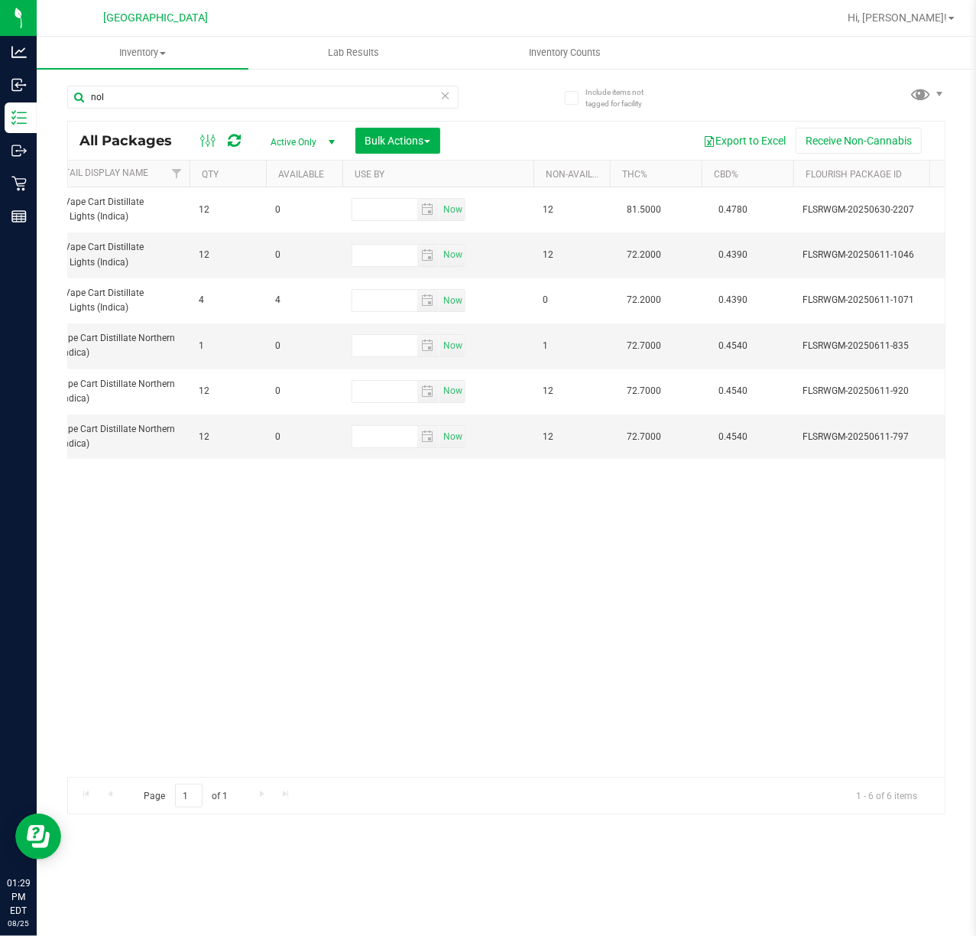
click at [535, 549] on div "Action Action Edit attributes Global inventory Locate package Package audit log…" at bounding box center [506, 481] width 877 height 589
